Goal: Information Seeking & Learning: Learn about a topic

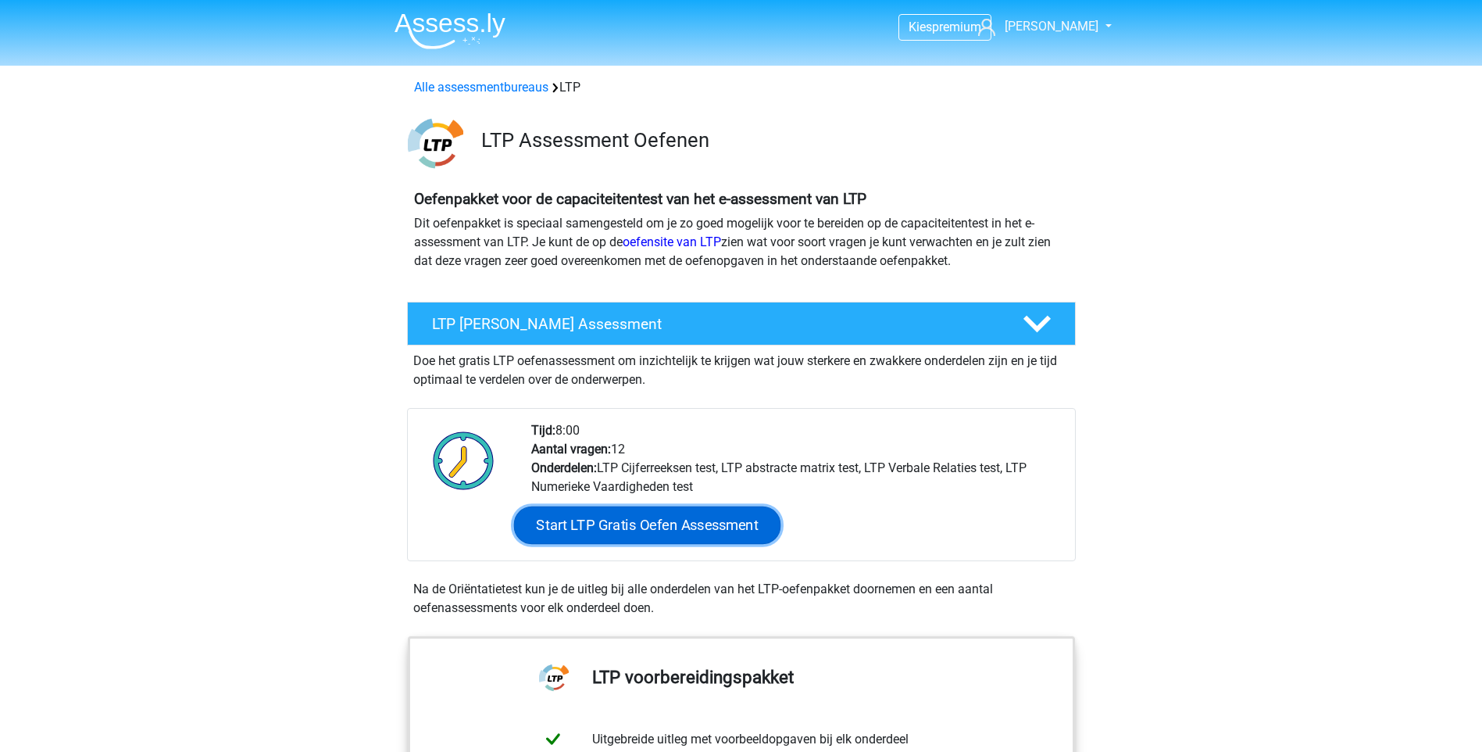
click at [656, 524] on link "Start LTP Gratis Oefen Assessment" at bounding box center [646, 525] width 267 height 38
